Goal: Transaction & Acquisition: Subscribe to service/newsletter

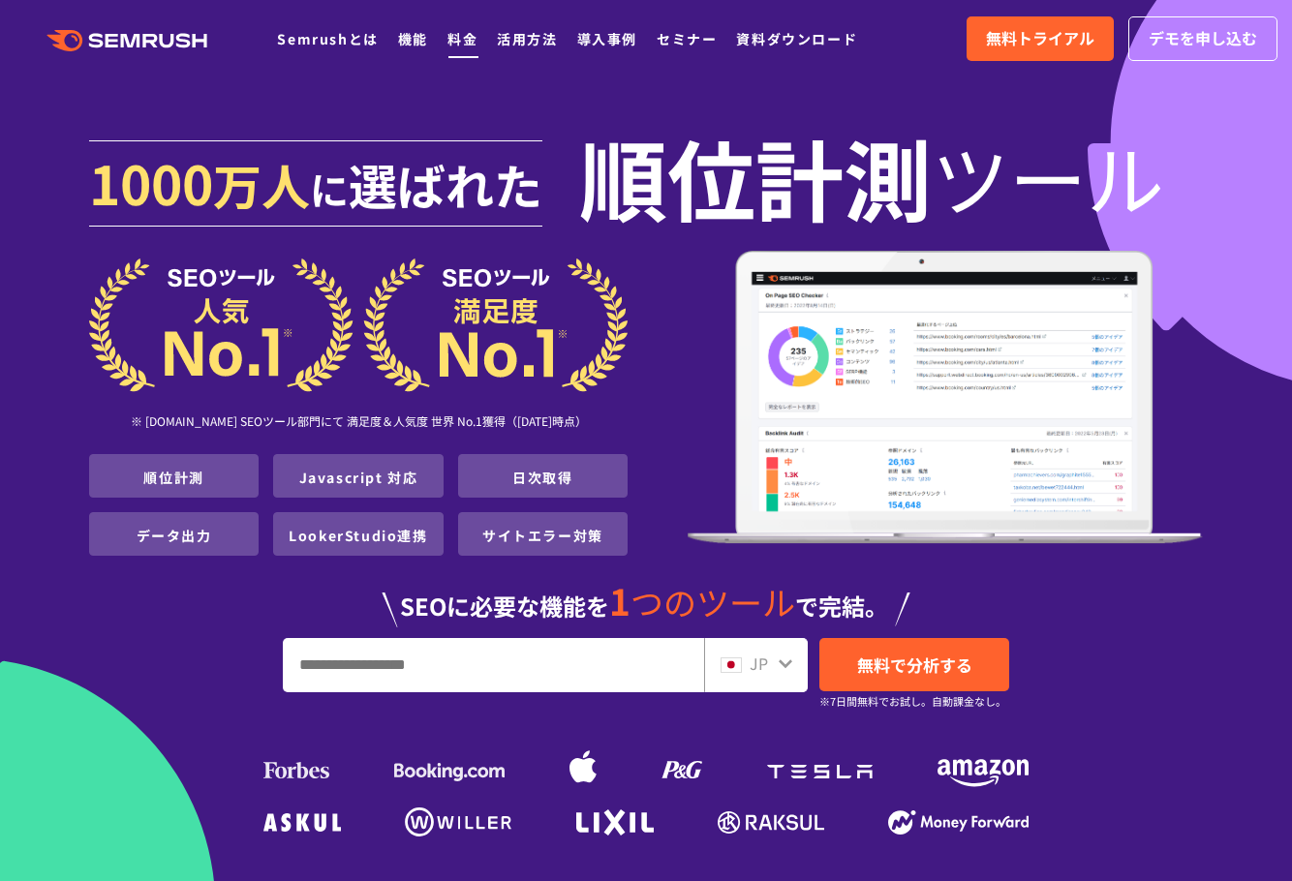
click at [459, 36] on link "料金" at bounding box center [462, 38] width 30 height 19
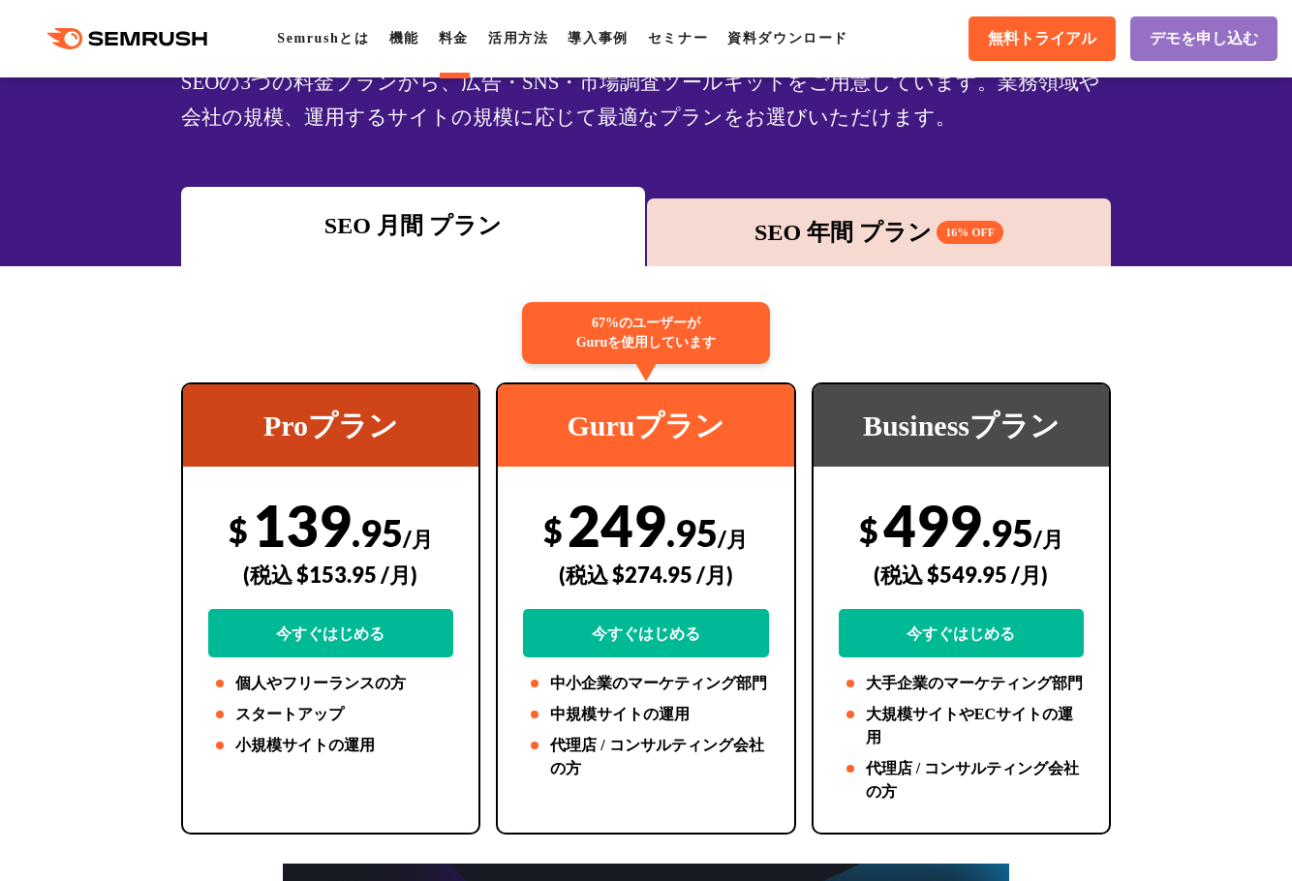
scroll to position [194, 0]
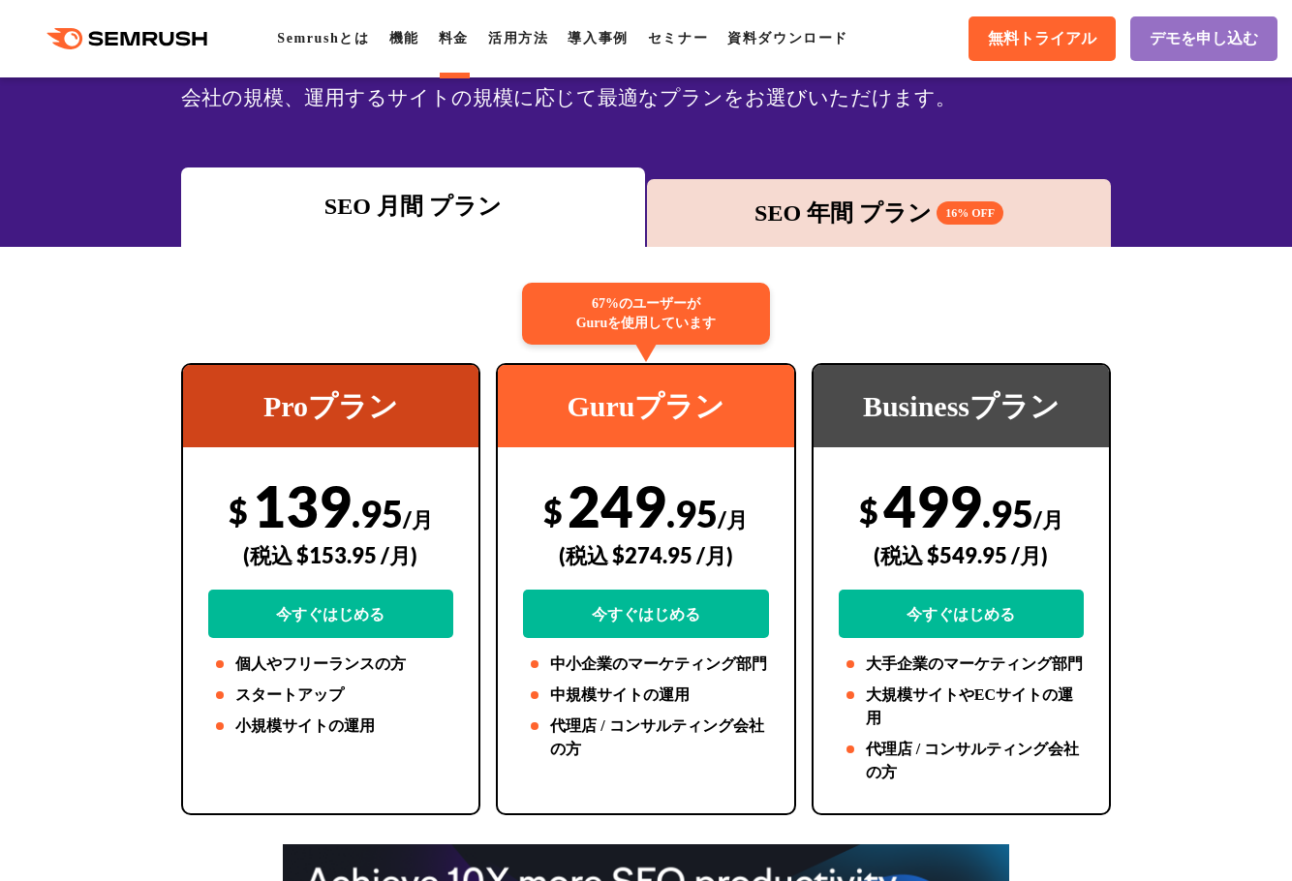
click at [841, 226] on div "SEO 年間 プラン 16% OFF" at bounding box center [879, 213] width 445 height 35
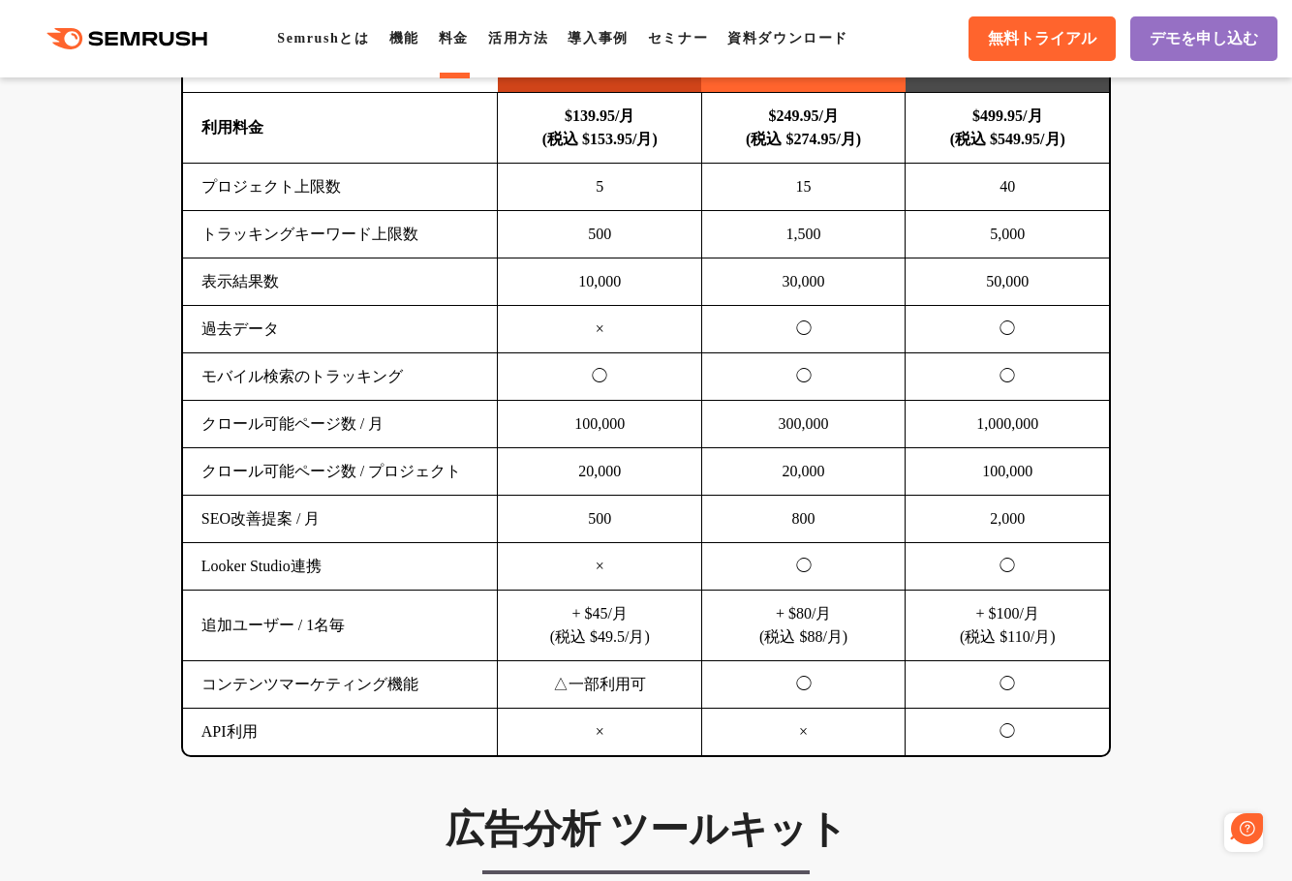
scroll to position [0, 0]
